Goal: Task Accomplishment & Management: Manage account settings

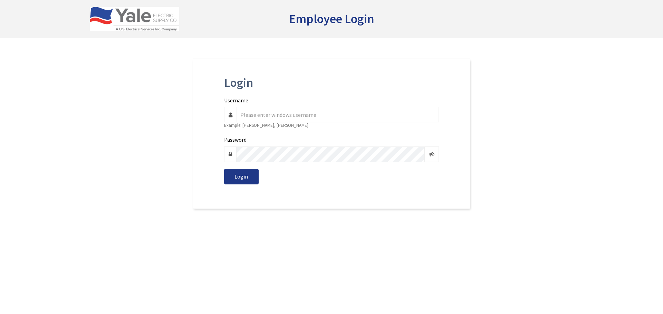
drag, startPoint x: 0, startPoint y: 0, endPoint x: 311, endPoint y: 115, distance: 331.3
click at [311, 115] on input "Username" at bounding box center [337, 115] width 202 height 16
type input "[EMAIL_ADDRESS][DOMAIN_NAME]"
click at [245, 176] on span "Login" at bounding box center [240, 176] width 13 height 7
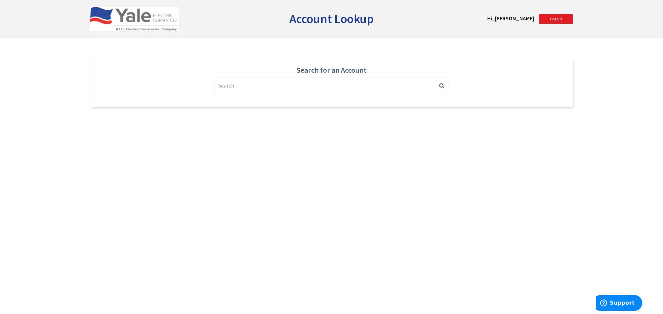
click at [284, 87] on input "text" at bounding box center [324, 86] width 221 height 16
type input "allied control"
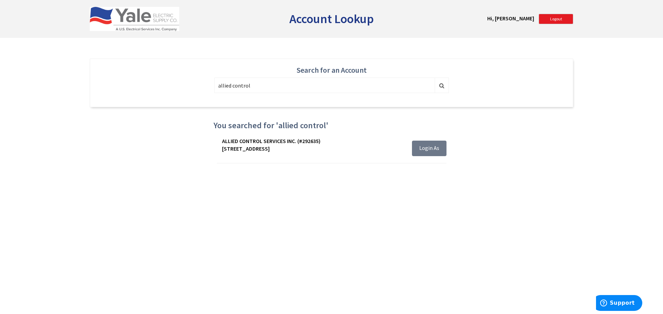
click at [437, 148] on span "Login As" at bounding box center [429, 148] width 20 height 7
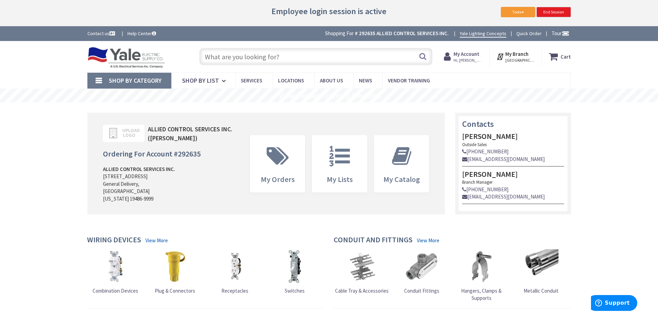
click at [158, 158] on h4 "Ordering For Account # 292635" at bounding box center [152, 154] width 98 height 8
click at [126, 129] on span "Upload Logo" at bounding box center [127, 133] width 17 height 10
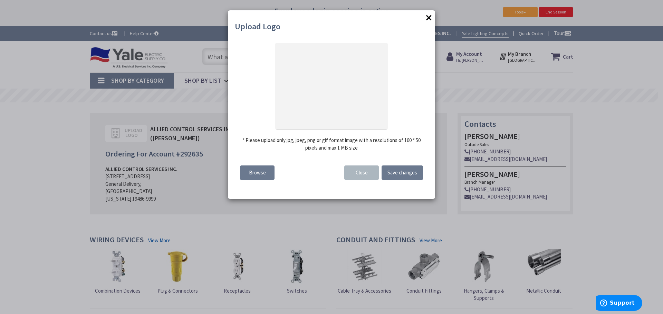
click at [429, 19] on span "×" at bounding box center [428, 17] width 7 height 16
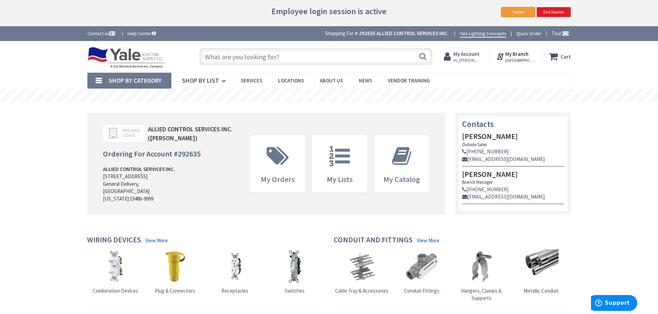
click at [468, 54] on strong "My Account" at bounding box center [466, 54] width 26 height 7
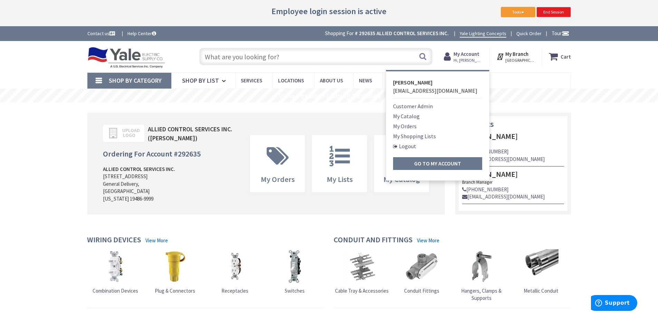
click at [419, 107] on link "Customer Admin" at bounding box center [413, 106] width 40 height 8
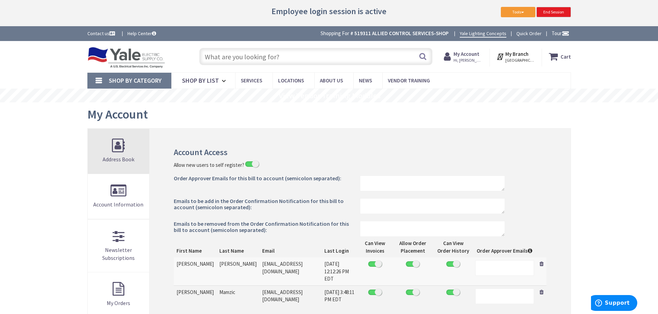
click at [124, 145] on link "Address Book" at bounding box center [119, 151] width 62 height 45
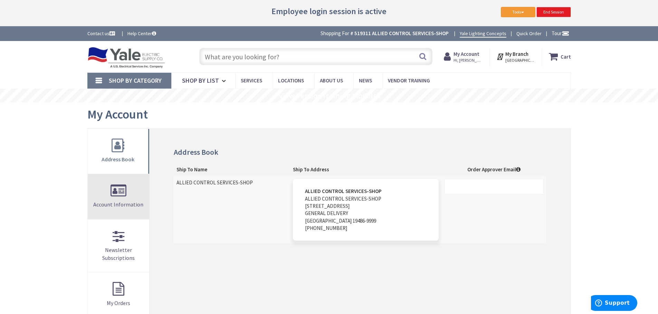
click at [120, 202] on span "Account Information" at bounding box center [118, 204] width 50 height 7
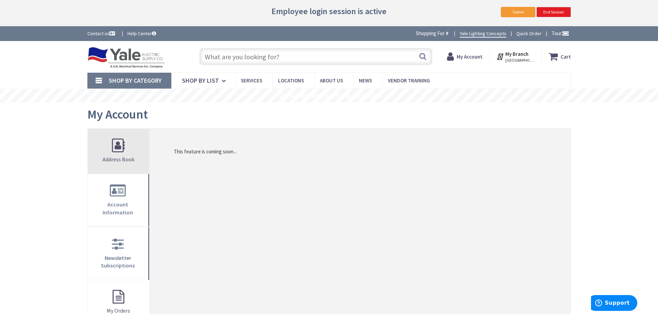
click at [123, 150] on link "Address Book" at bounding box center [119, 151] width 62 height 45
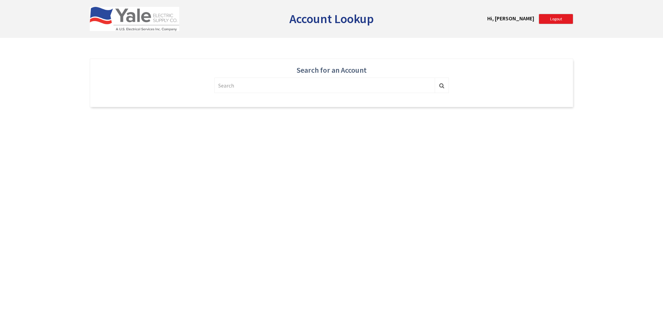
click at [282, 84] on input "text" at bounding box center [324, 86] width 221 height 16
type input "allied control"
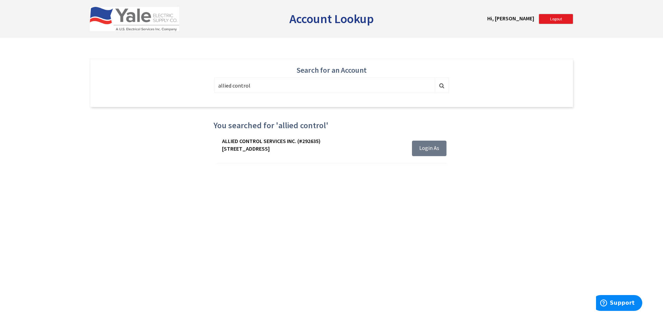
click at [426, 145] on span "Login As" at bounding box center [429, 148] width 20 height 7
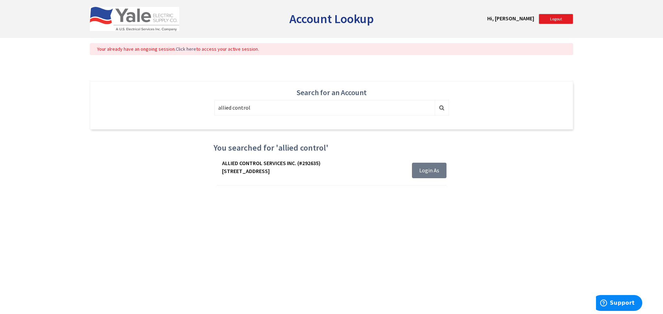
click at [419, 169] on button "Login As" at bounding box center [429, 171] width 35 height 16
click at [210, 49] on div "Your already have an ongoing session. Click here to access your active session." at bounding box center [331, 49] width 469 height 6
drag, startPoint x: 196, startPoint y: 48, endPoint x: 161, endPoint y: 49, distance: 34.5
click at [191, 48] on div "Your already have an ongoing session. Click here to access your active session." at bounding box center [331, 49] width 469 height 6
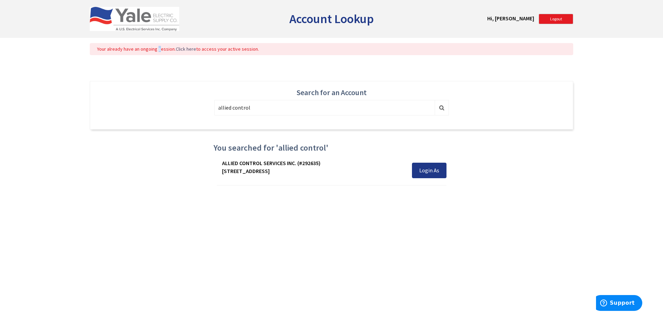
click at [158, 50] on div "Your already have an ongoing session. Click here to access your active session." at bounding box center [331, 49] width 469 height 6
click at [208, 56] on div "Your already have an ongoing session. Click here to access your active session." at bounding box center [331, 49] width 483 height 22
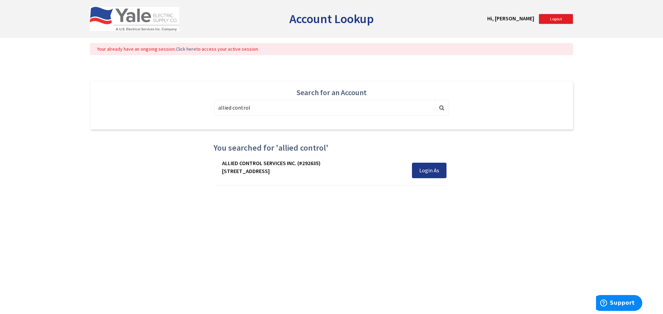
click at [212, 52] on div "Your already have an ongoing session. Click here to access your active session." at bounding box center [331, 49] width 483 height 12
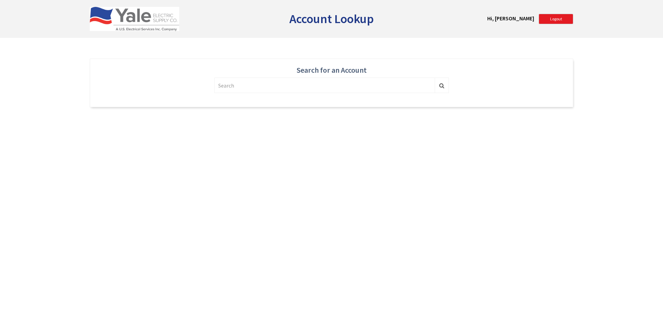
drag, startPoint x: 0, startPoint y: 0, endPoint x: 243, endPoint y: 85, distance: 257.5
click at [243, 85] on input "text" at bounding box center [324, 86] width 221 height 16
type input "allied control"
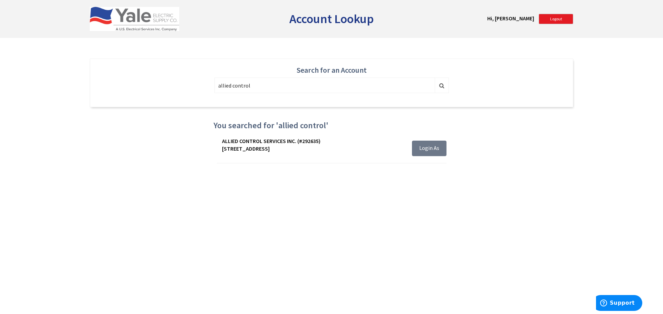
click at [440, 150] on button "Login As" at bounding box center [429, 149] width 35 height 16
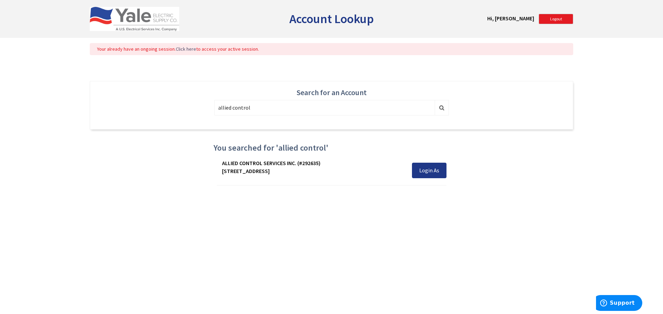
click at [219, 51] on div "Your already have an ongoing session. Click here to access your active session." at bounding box center [331, 49] width 469 height 6
click at [555, 17] on span "Logout" at bounding box center [556, 18] width 12 height 5
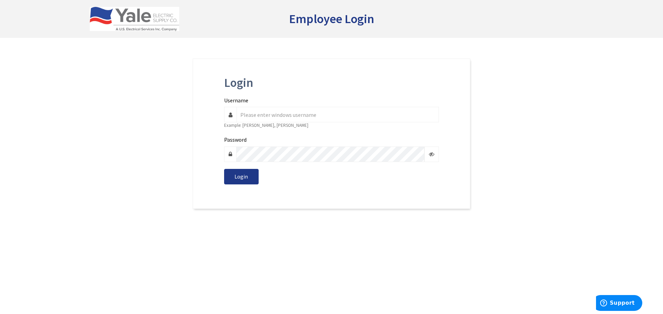
type input "y"
type input "a"
type input "[EMAIL_ADDRESS][DOMAIN_NAME]"
click at [224, 169] on button "Login" at bounding box center [241, 177] width 35 height 16
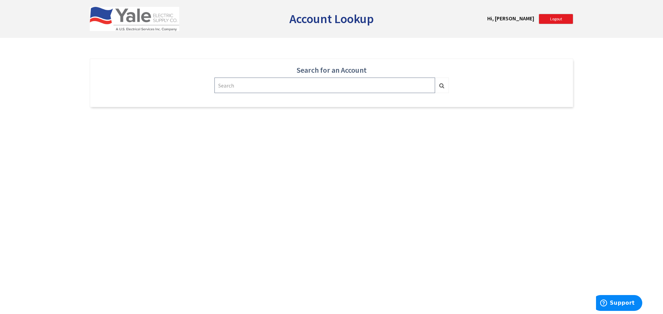
click at [258, 90] on input "text" at bounding box center [324, 86] width 221 height 16
type input "allied control"
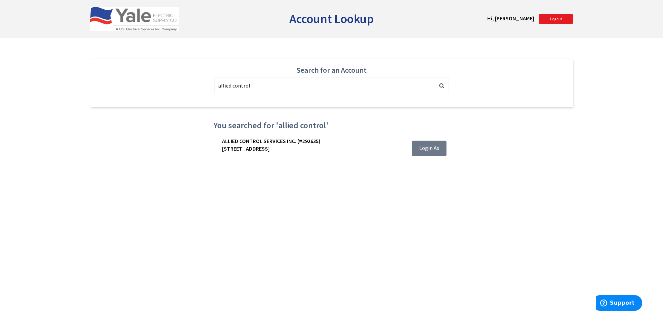
click at [431, 151] on span "Login As" at bounding box center [429, 148] width 20 height 7
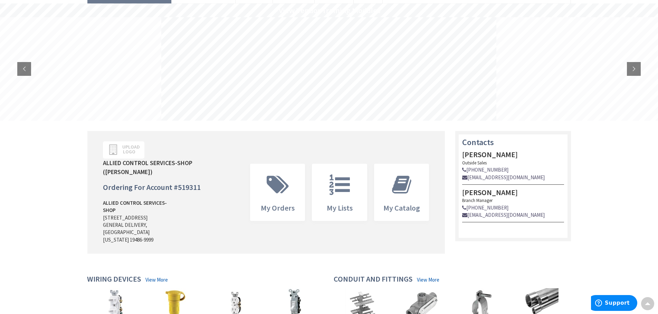
scroll to position [35, 0]
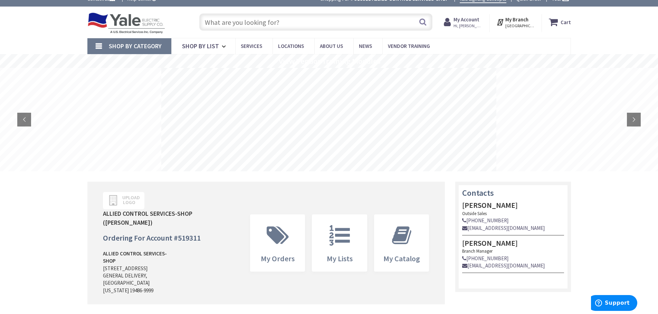
click at [470, 21] on strong "My Account" at bounding box center [466, 19] width 26 height 7
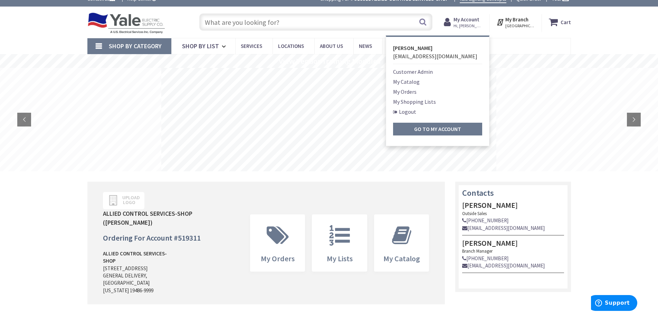
click at [414, 71] on link "Customer Admin" at bounding box center [413, 72] width 40 height 8
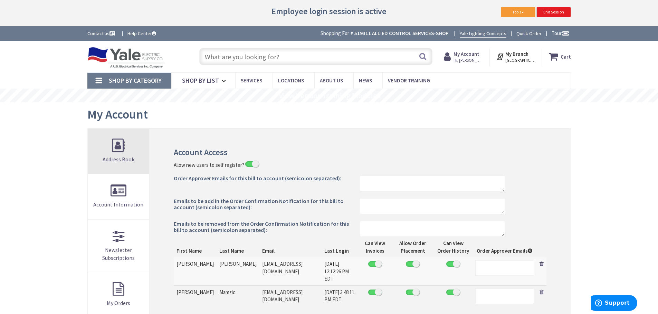
click at [113, 142] on link "Address Book" at bounding box center [119, 151] width 62 height 45
